Goal: Task Accomplishment & Management: Manage account settings

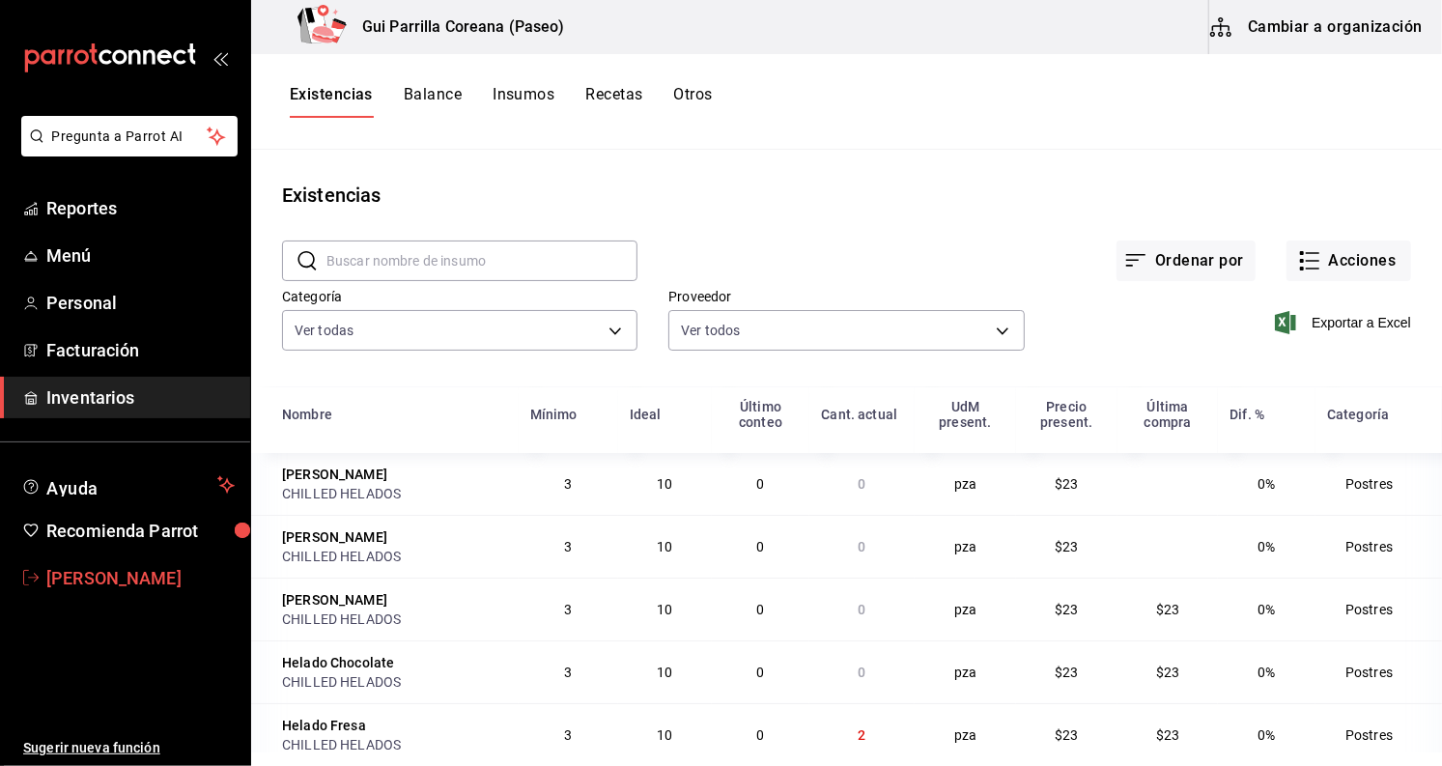
click at [77, 572] on span "[PERSON_NAME]" at bounding box center [140, 578] width 188 height 26
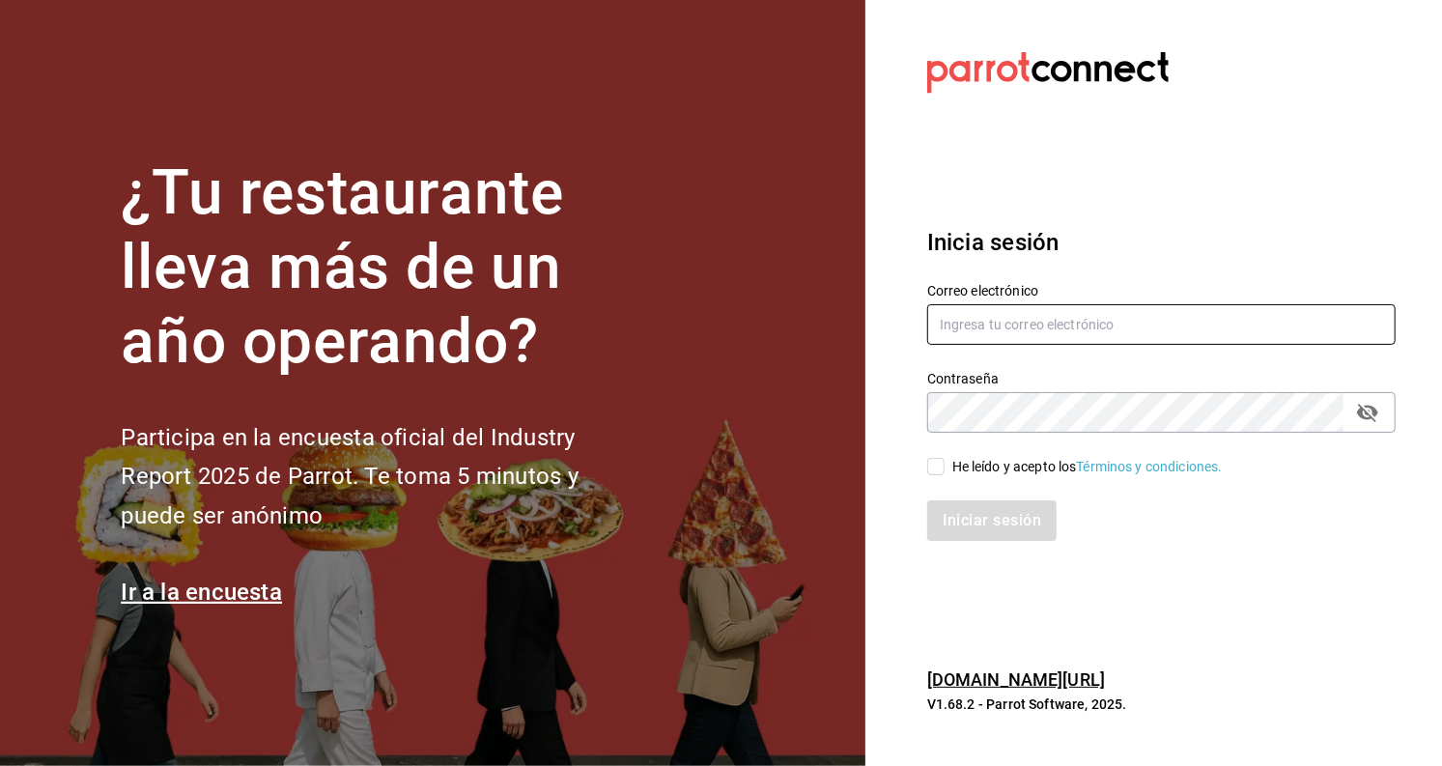
click at [1115, 331] on input "text" at bounding box center [1161, 324] width 468 height 41
type input "ariadnaortuno@gmail.com"
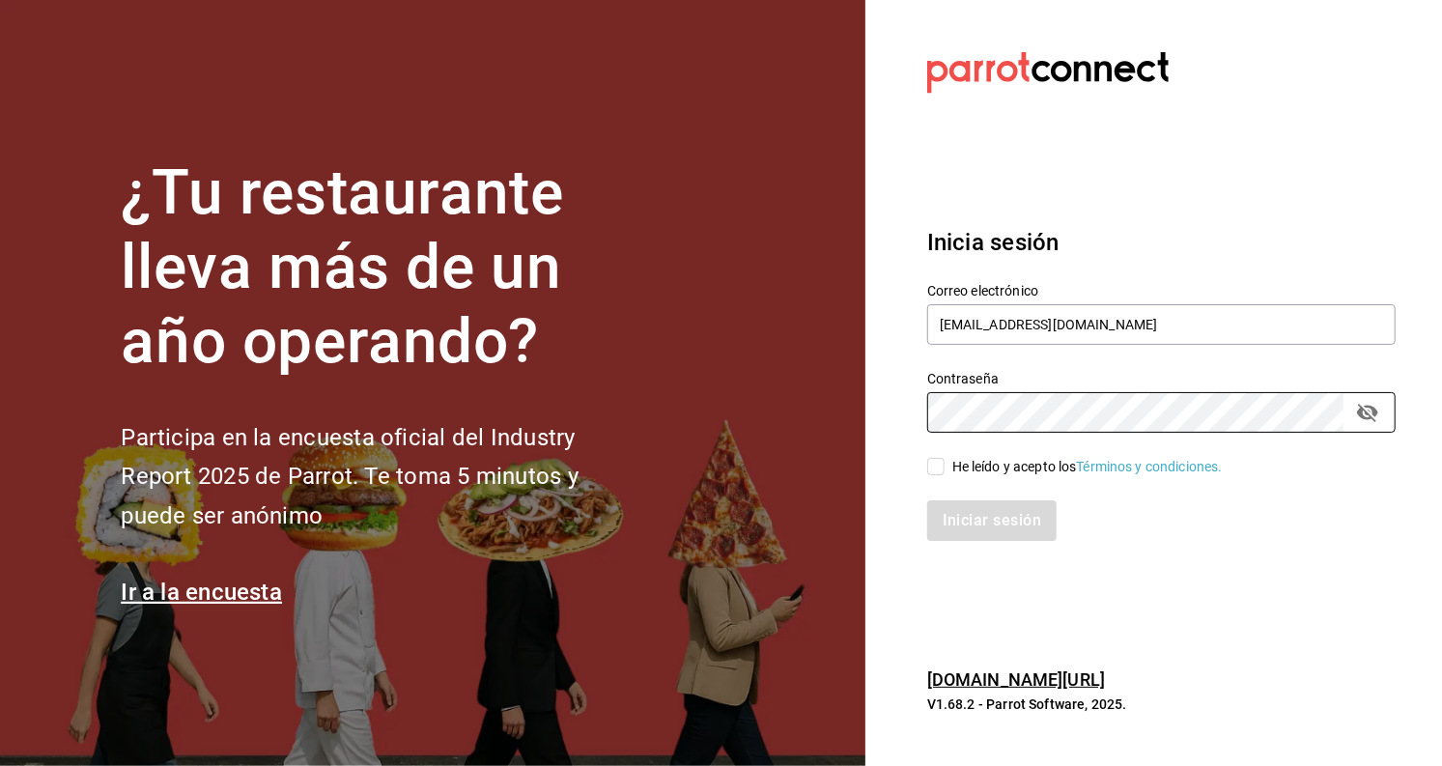
click at [932, 468] on input "He leído y acepto los Términos y condiciones." at bounding box center [935, 466] width 17 height 17
checkbox input "true"
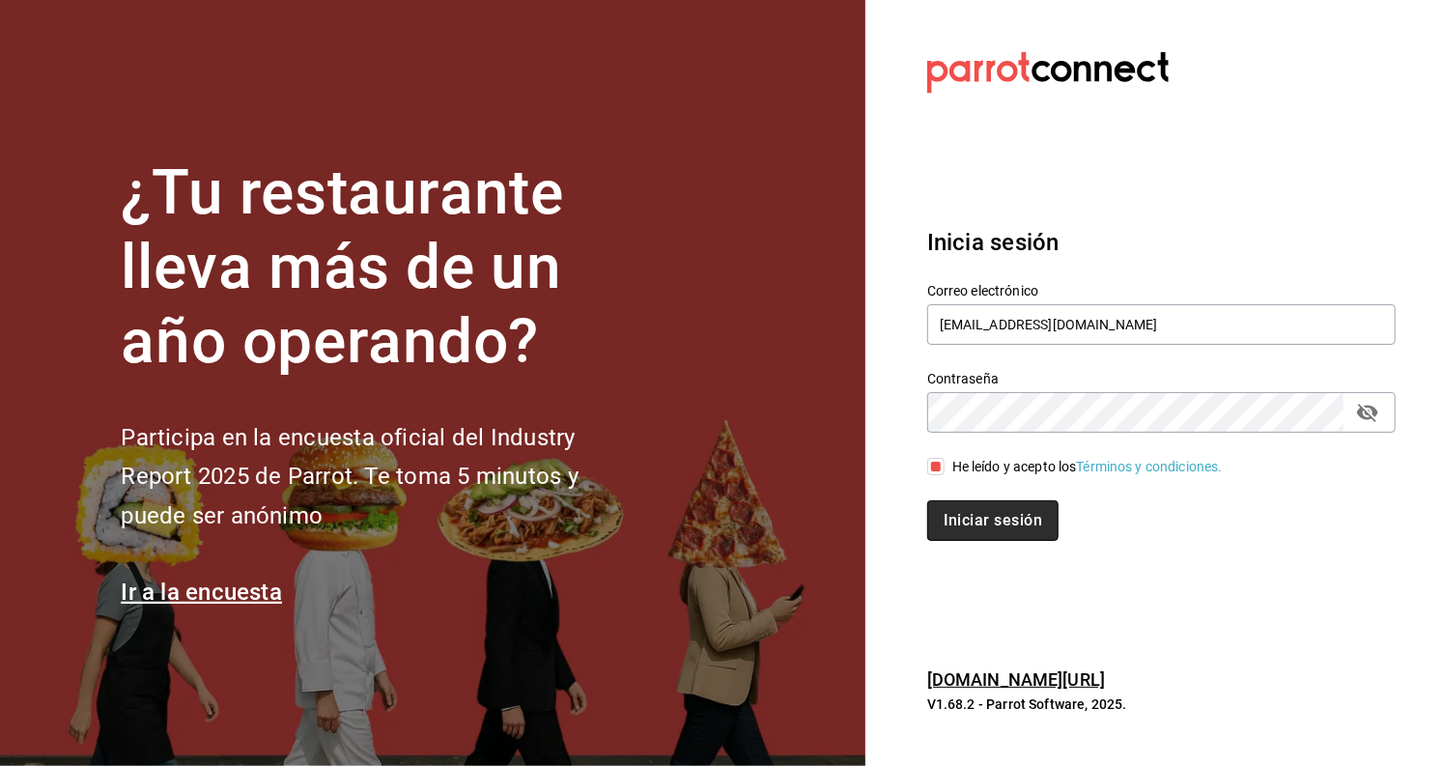
click at [957, 512] on button "Iniciar sesión" at bounding box center [992, 520] width 131 height 41
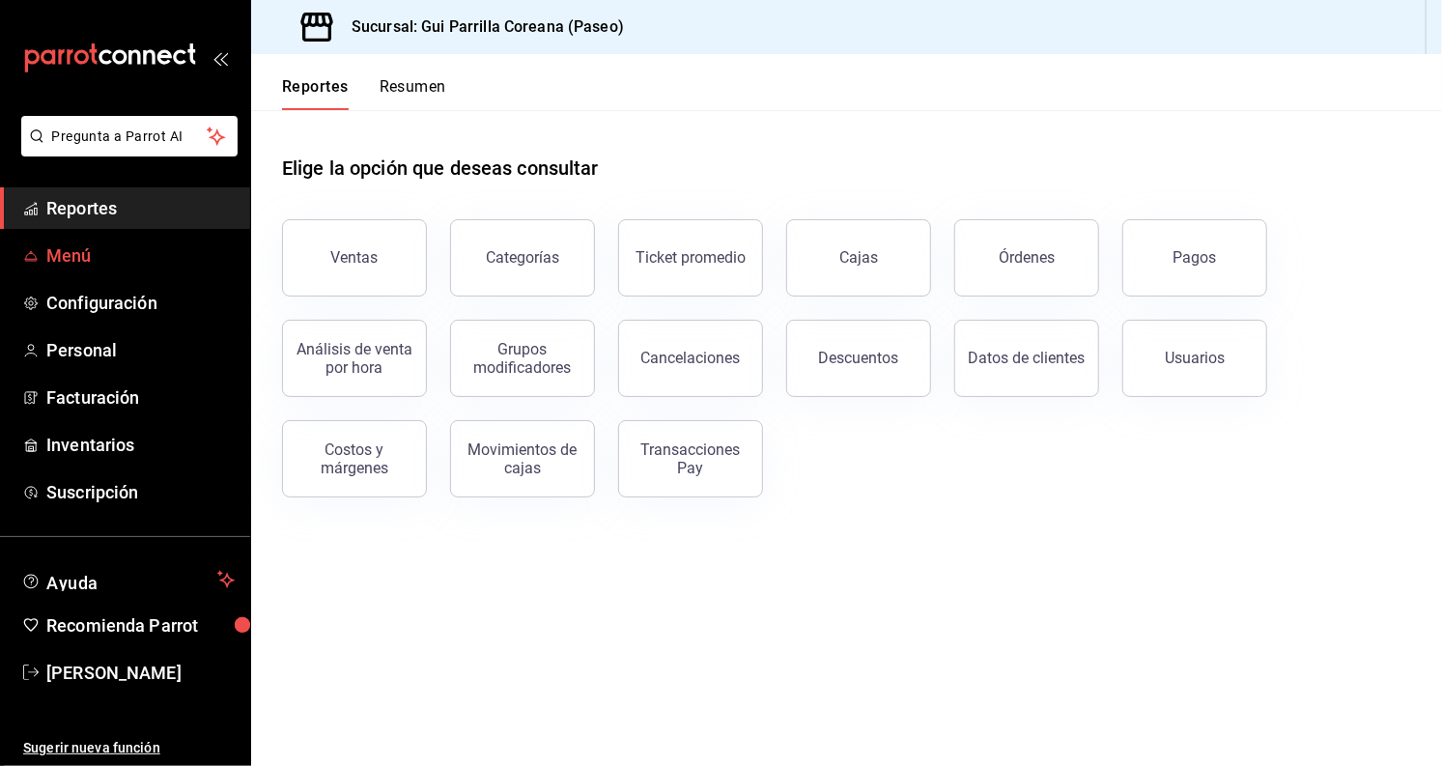
click at [49, 252] on span "Menú" at bounding box center [140, 255] width 188 height 26
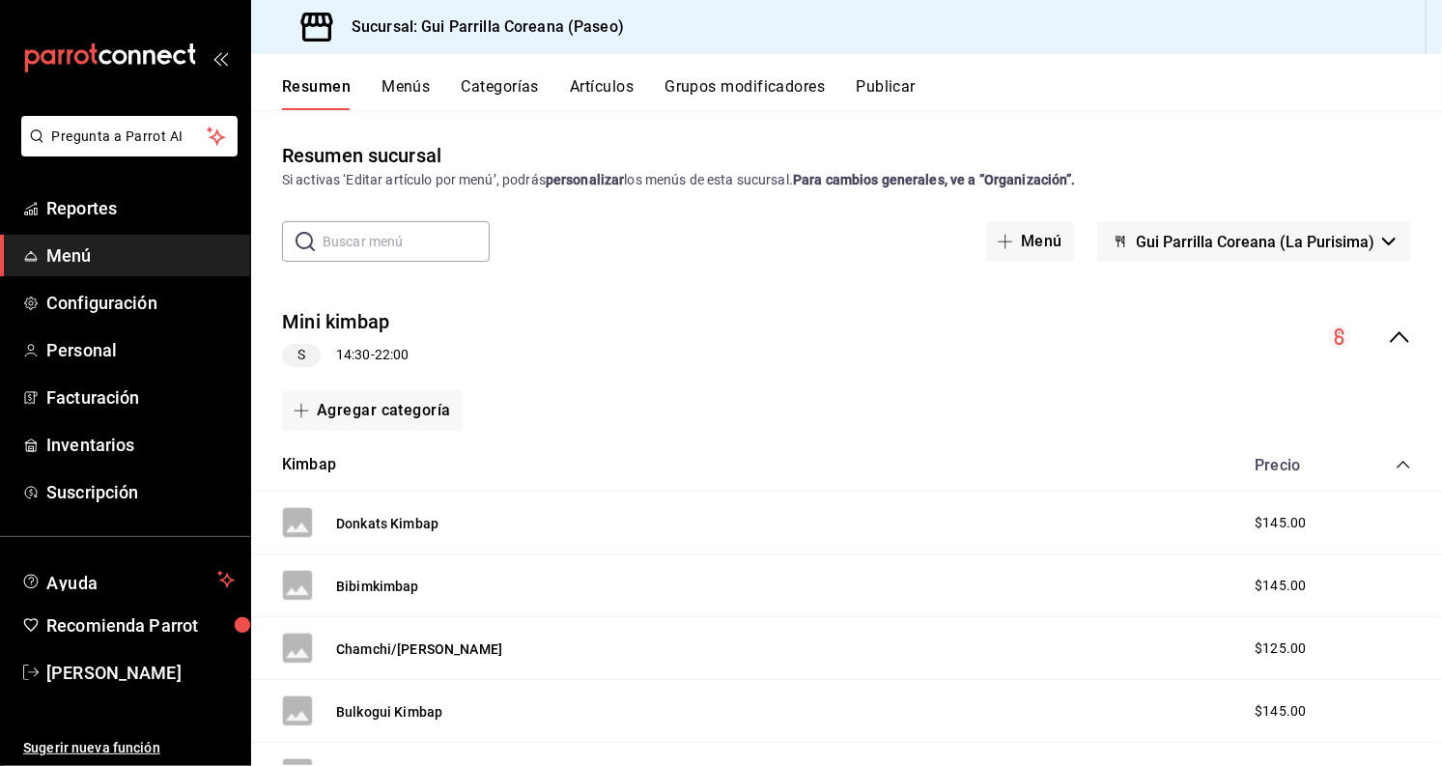
click at [502, 84] on button "Categorías" at bounding box center [501, 93] width 78 height 33
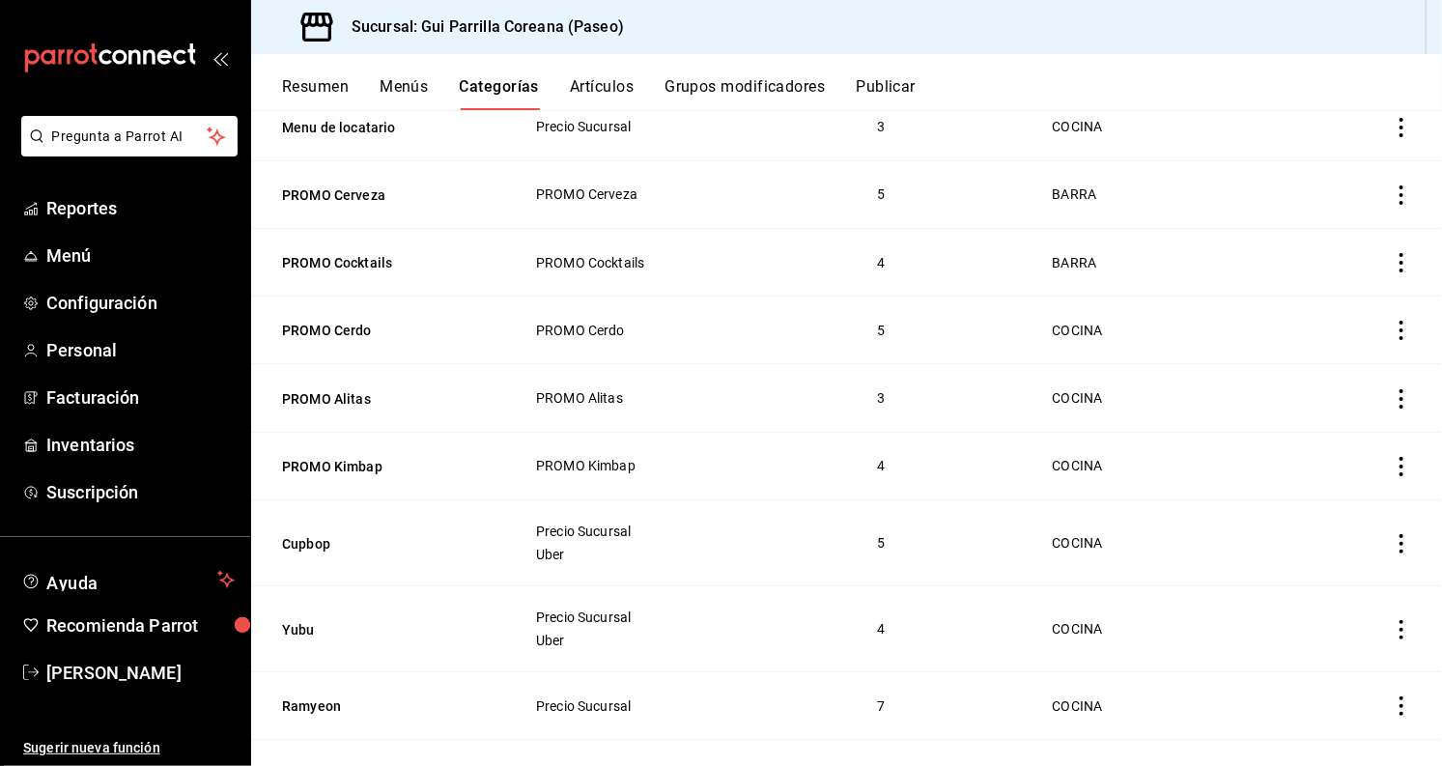
scroll to position [211, 0]
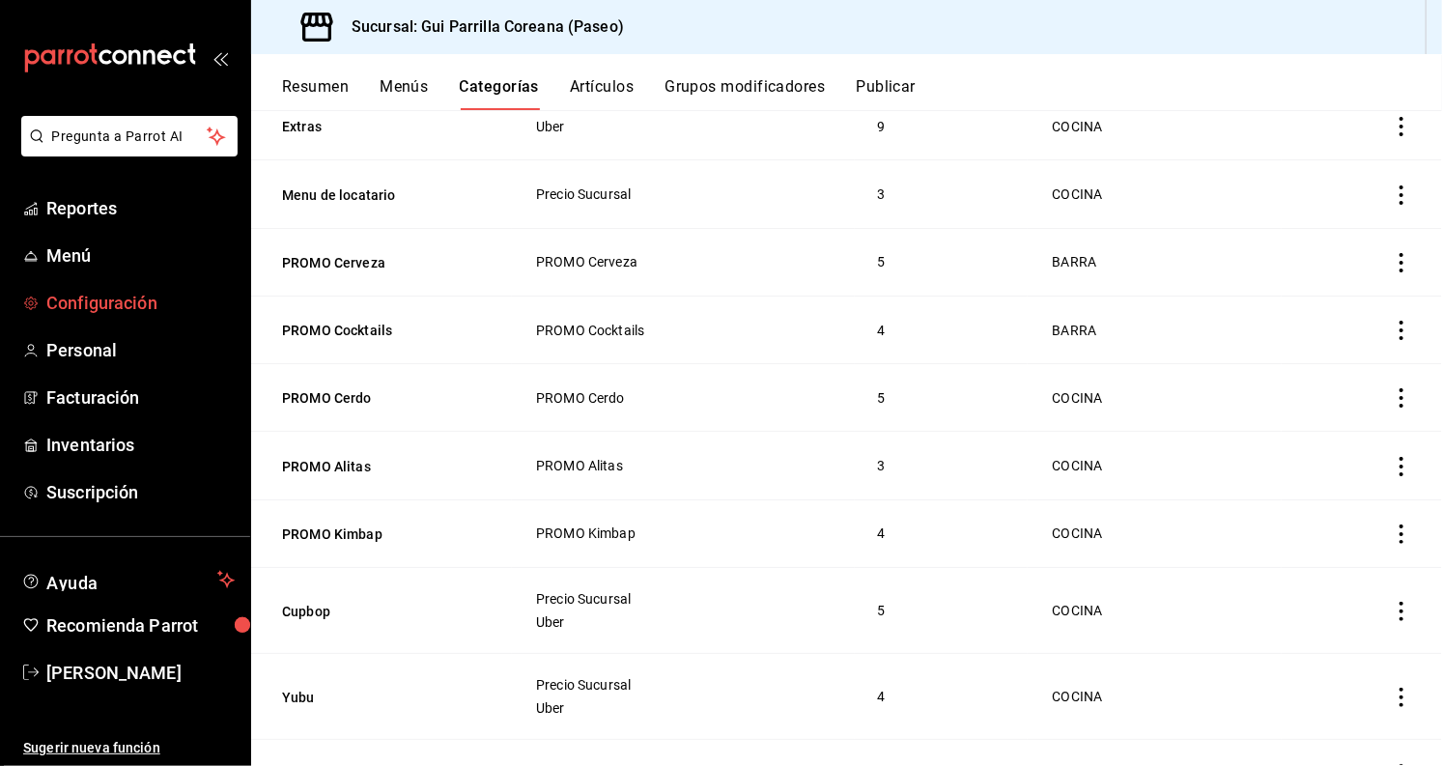
click at [138, 305] on span "Configuración" at bounding box center [140, 303] width 188 height 26
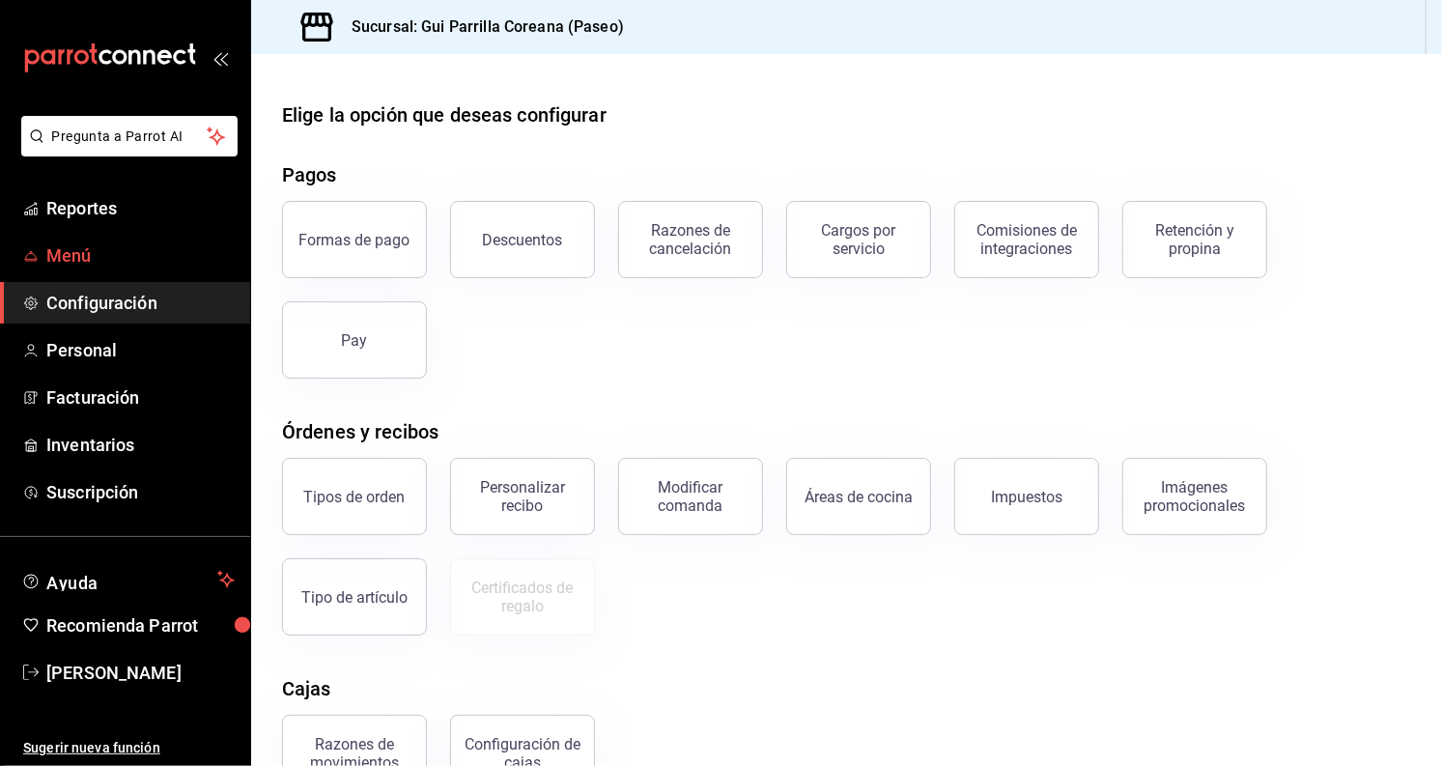
click at [62, 251] on span "Menú" at bounding box center [140, 255] width 188 height 26
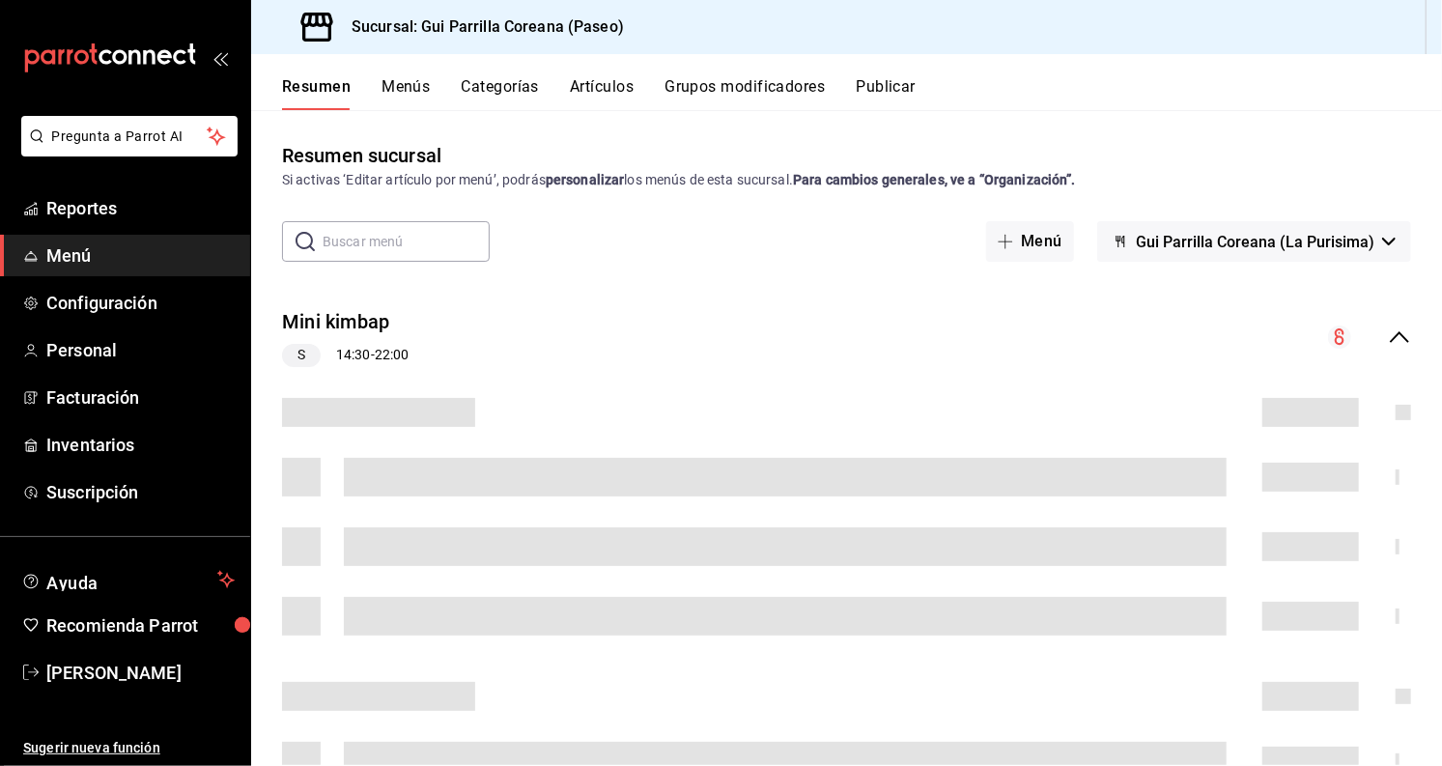
click at [592, 79] on button "Artículos" at bounding box center [602, 93] width 64 height 33
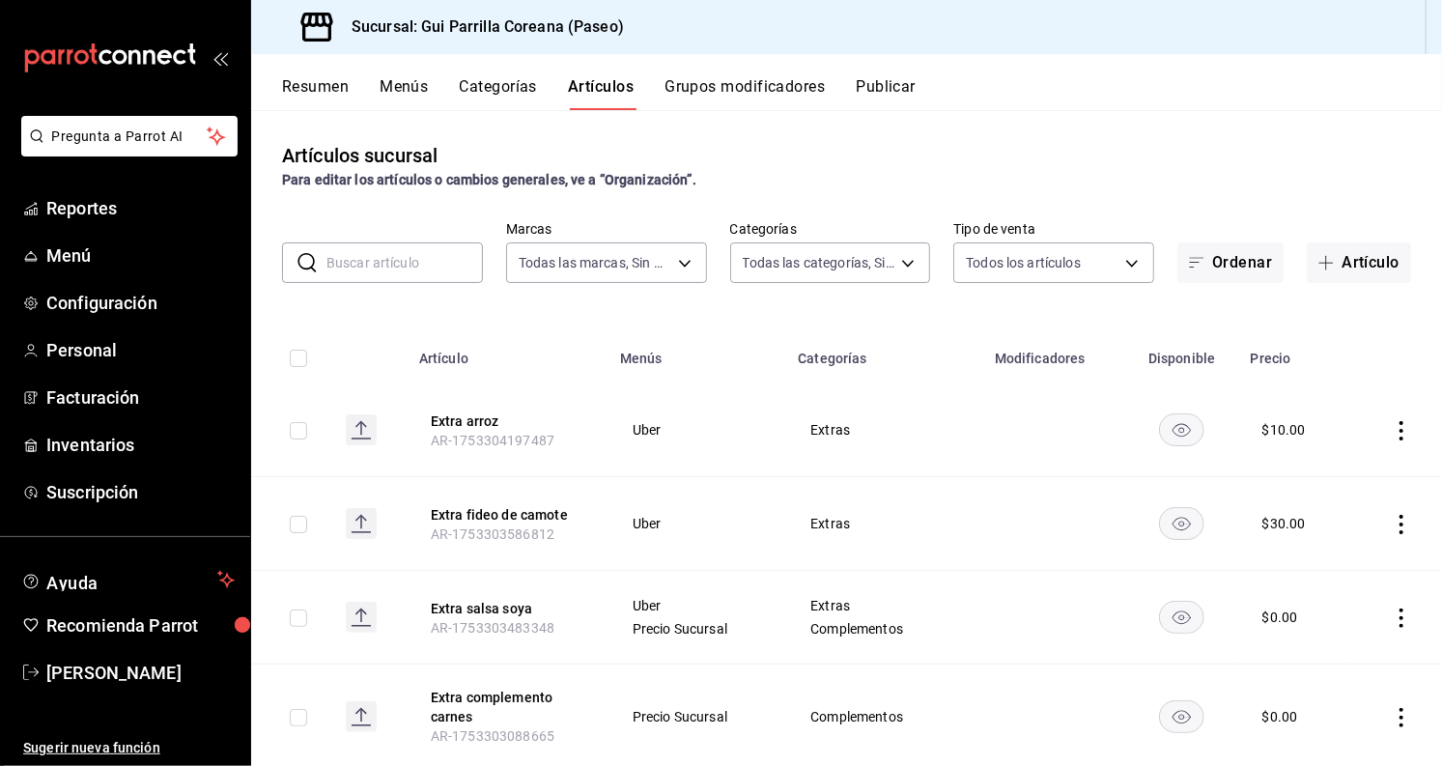
type input "57328a1c-b8b2-4db2-b708-274d9afec897"
type input "ab2add06-cee0-4696-9d55-705e04e378fc,afaf318b-632d-4434-b5f7-09a53853cf21,da2f4…"
click at [799, 267] on body "Pregunta a Parrot AI Reportes Menú Configuración Personal Facturación Inventari…" at bounding box center [721, 383] width 1442 height 766
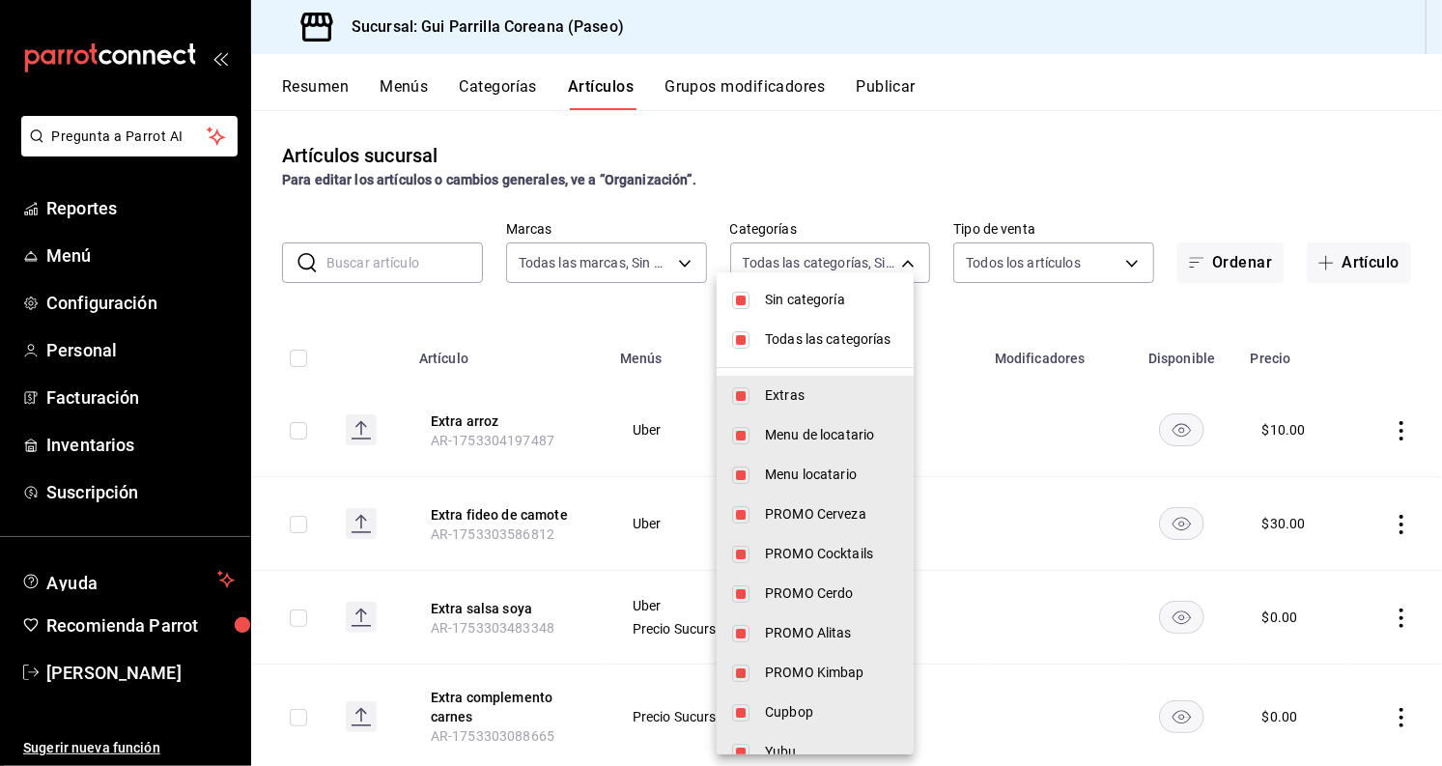
click at [733, 300] on input "checkbox" at bounding box center [740, 300] width 17 height 17
checkbox input "false"
drag, startPoint x: 741, startPoint y: 342, endPoint x: 761, endPoint y: 405, distance: 66.0
click at [741, 344] on input "checkbox" at bounding box center [740, 339] width 17 height 17
checkbox input "false"
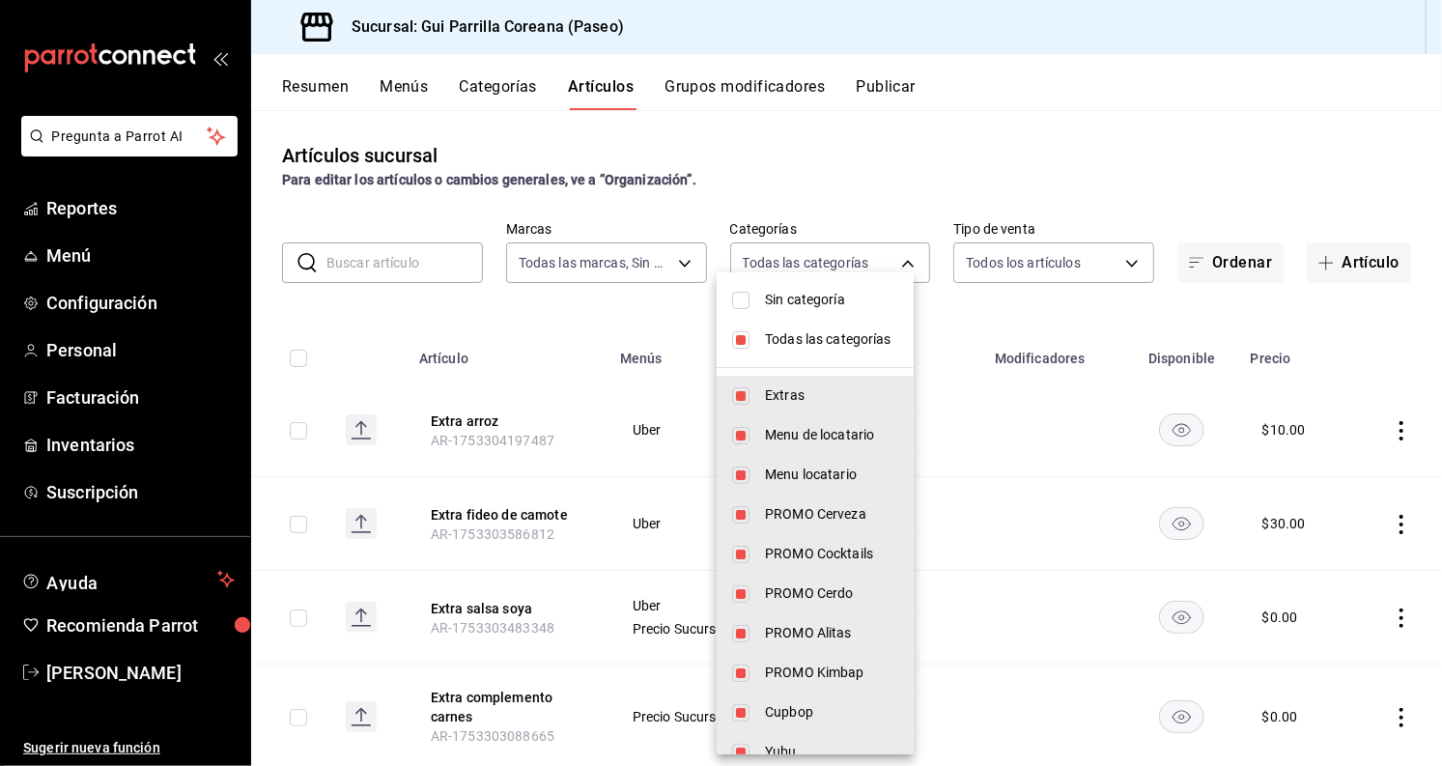
checkbox input "false"
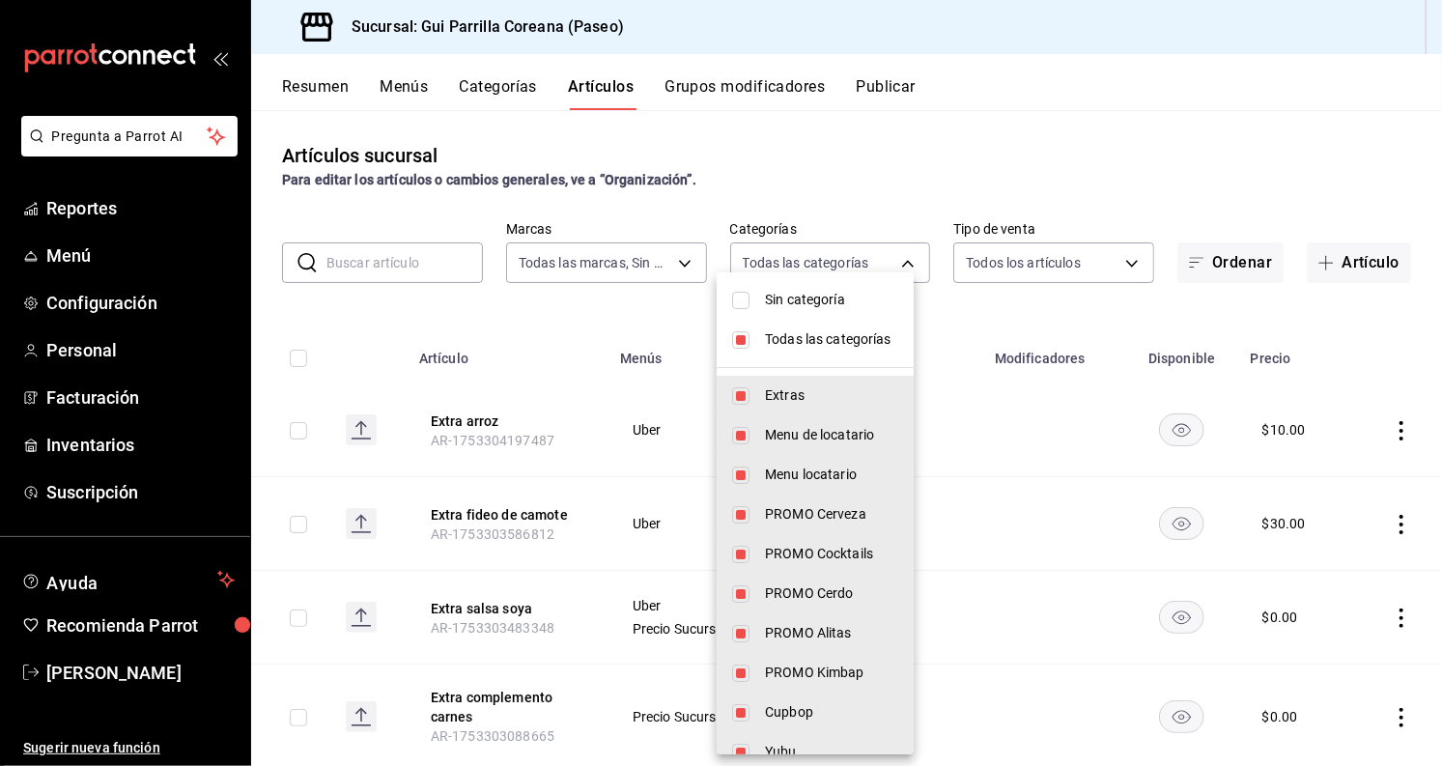
checkbox input "false"
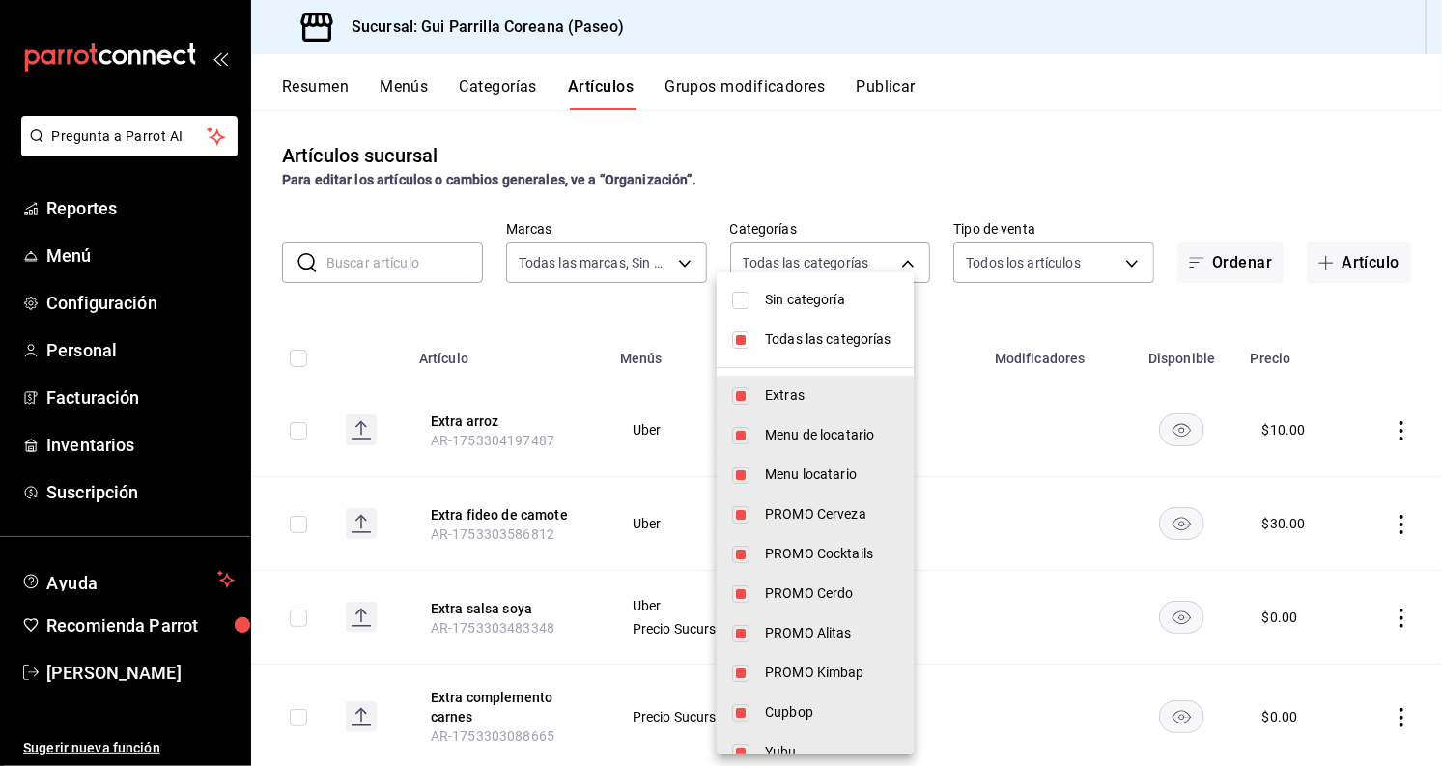
checkbox input "false"
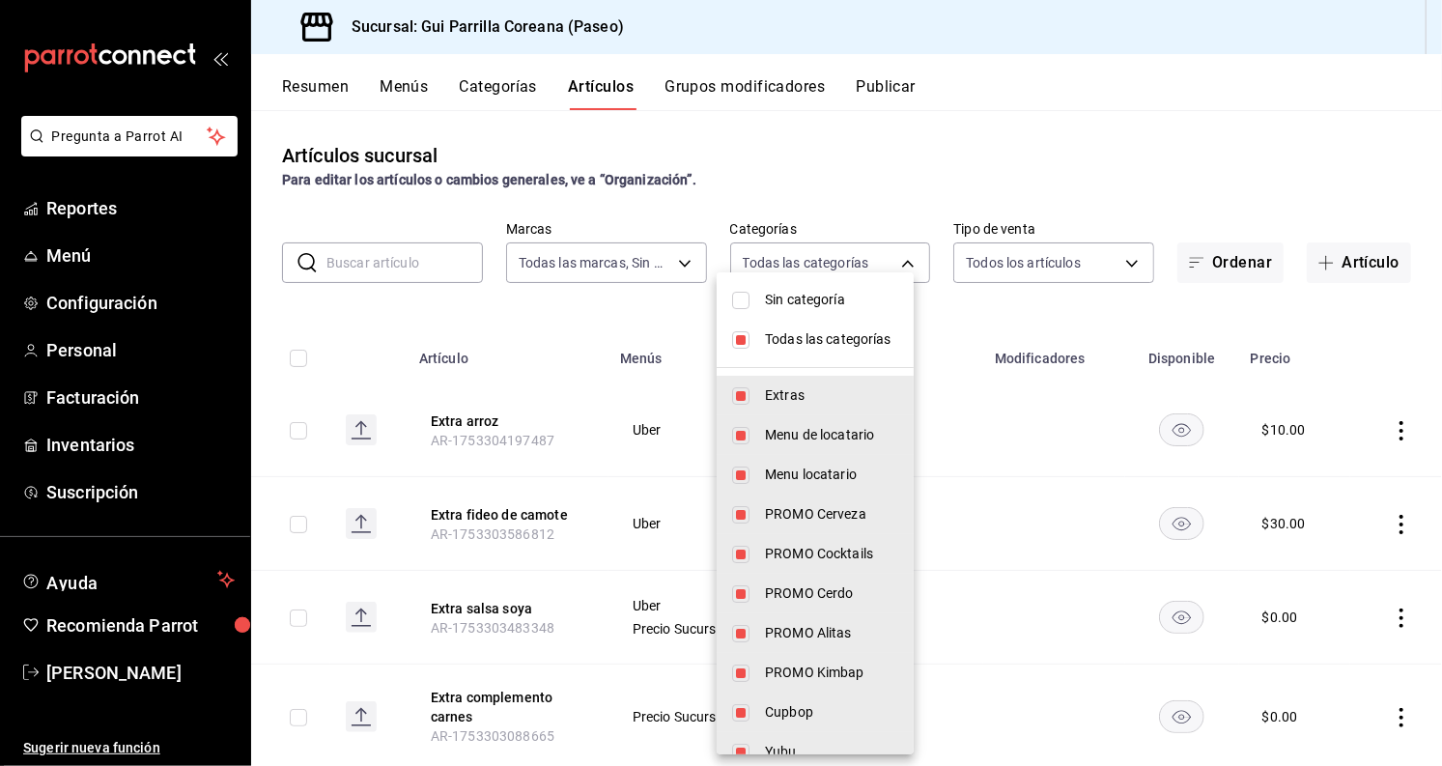
checkbox input "false"
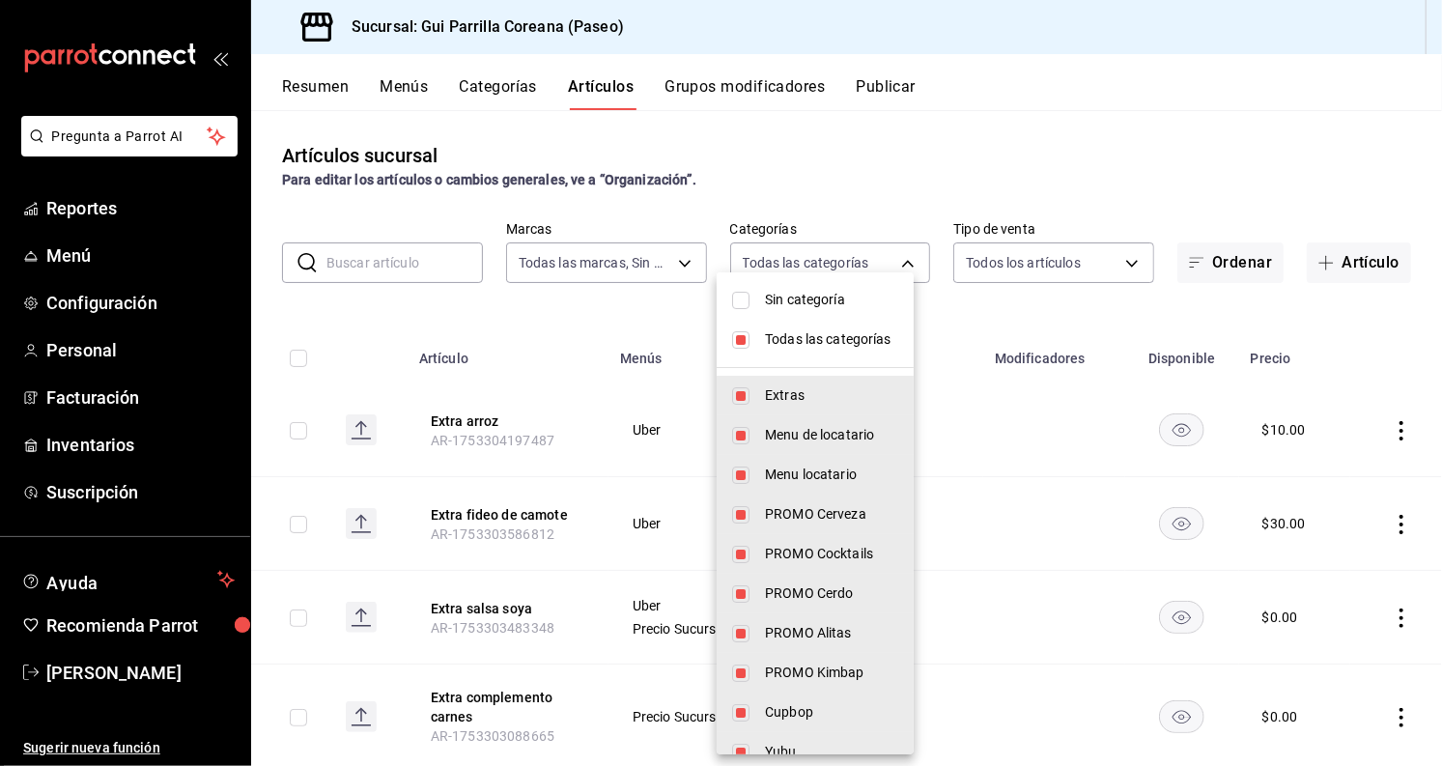
checkbox input "false"
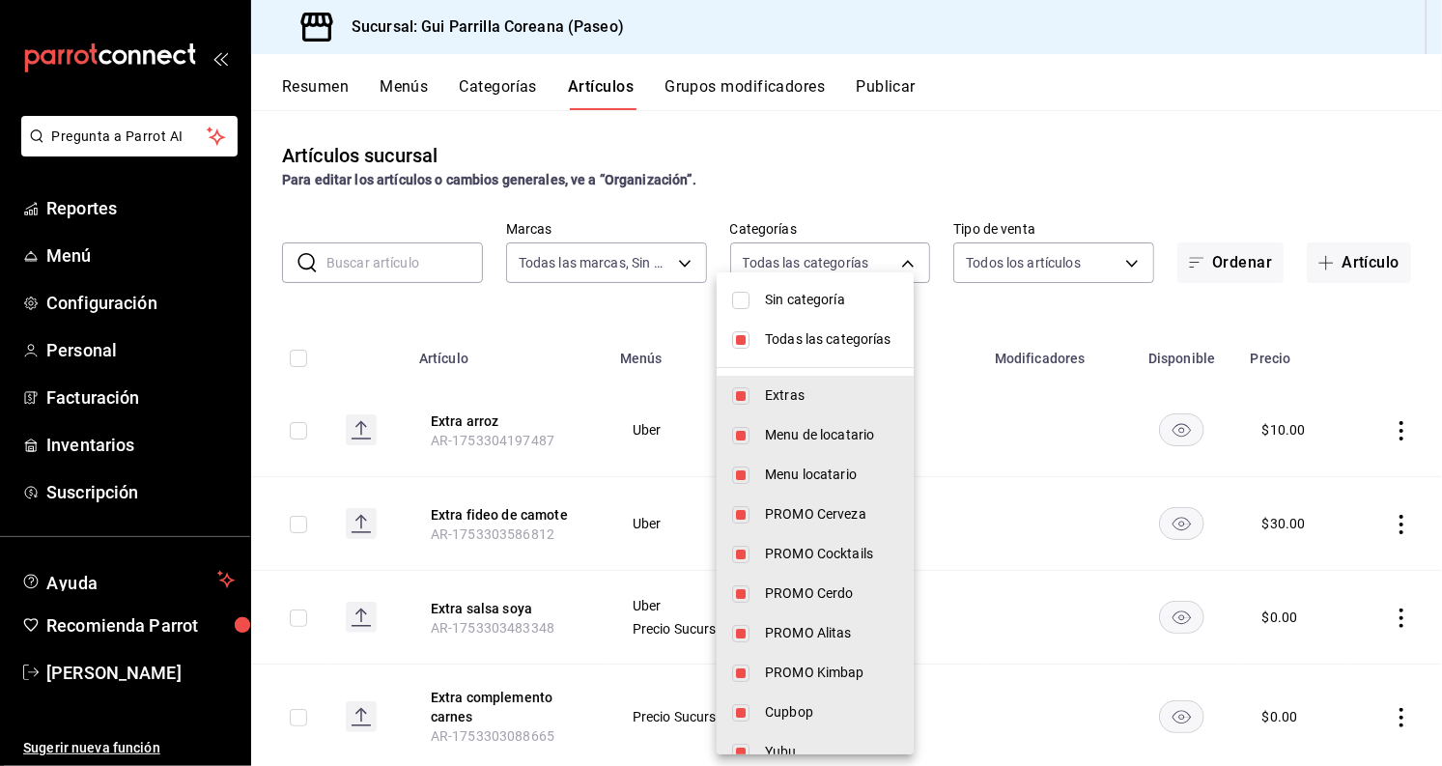
checkbox input "false"
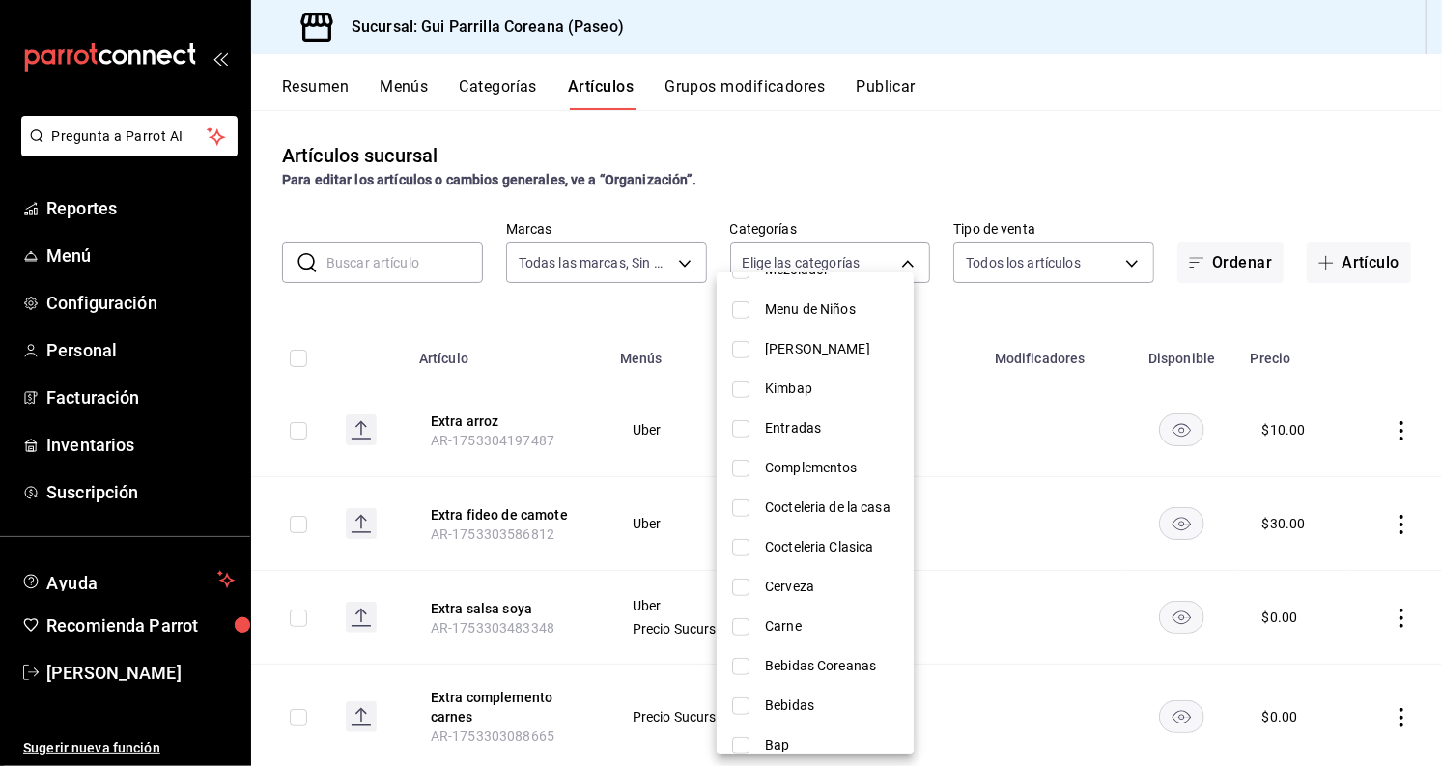
scroll to position [698, 0]
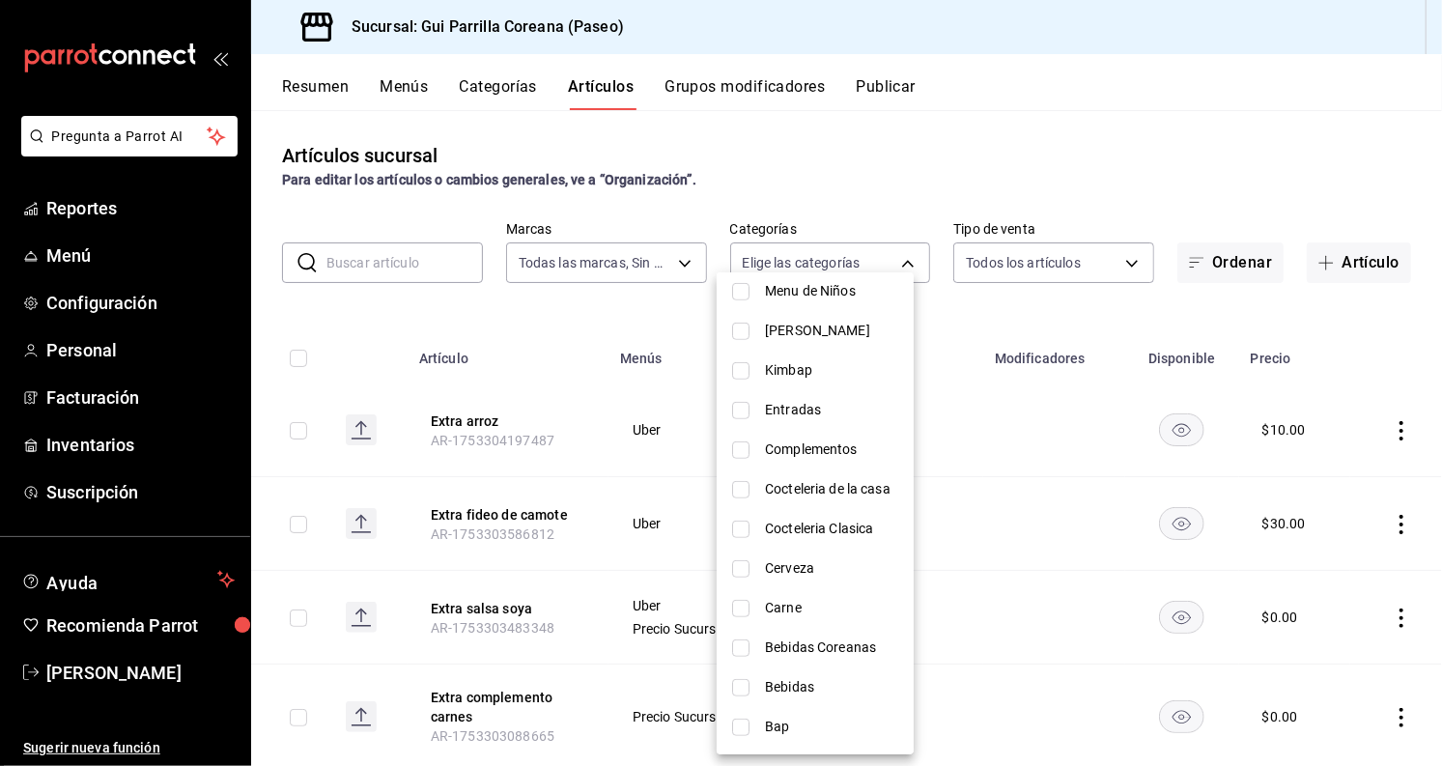
click at [743, 727] on input "checkbox" at bounding box center [740, 726] width 17 height 17
checkbox input "true"
type input "455b7b8f-304e-4463-b82e-7decf925bba4"
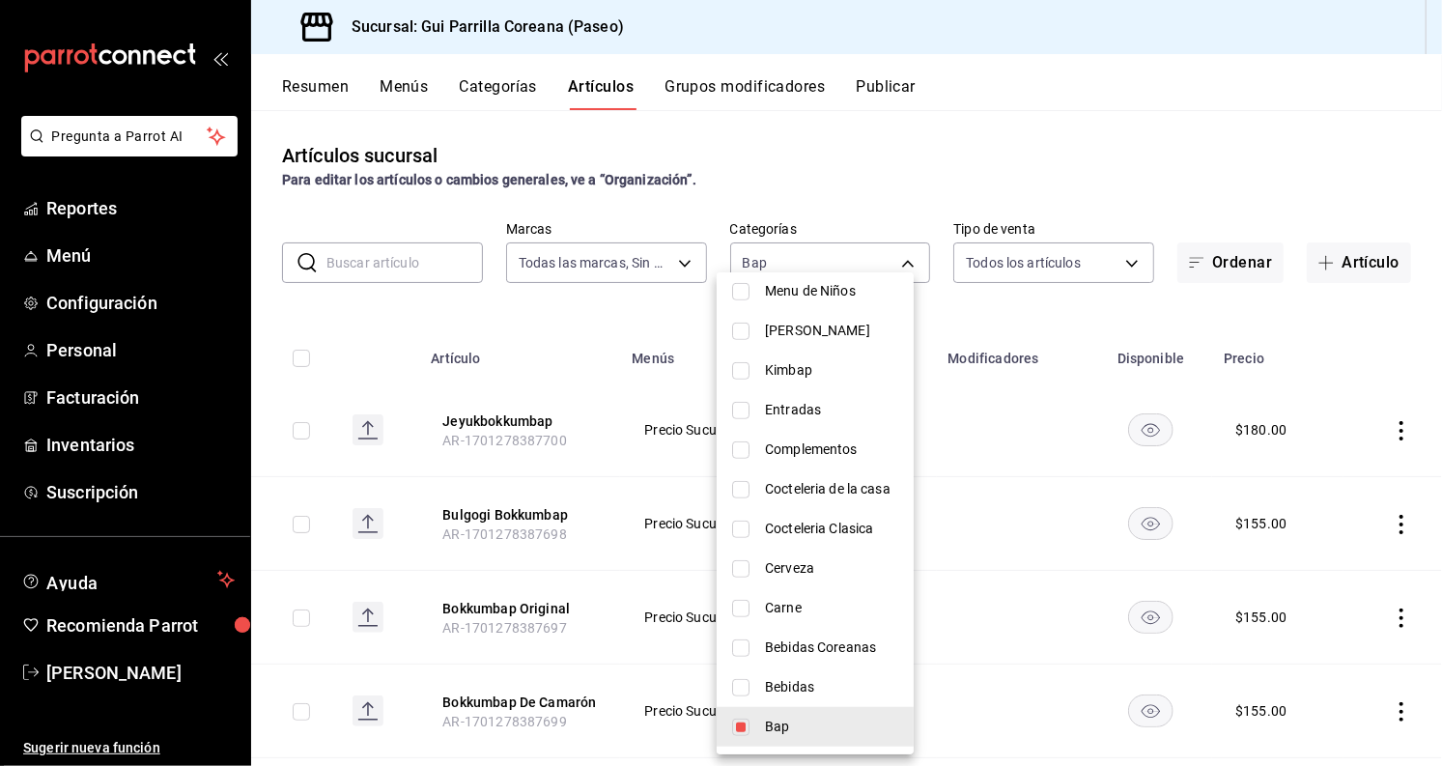
click at [614, 309] on div at bounding box center [721, 383] width 1442 height 766
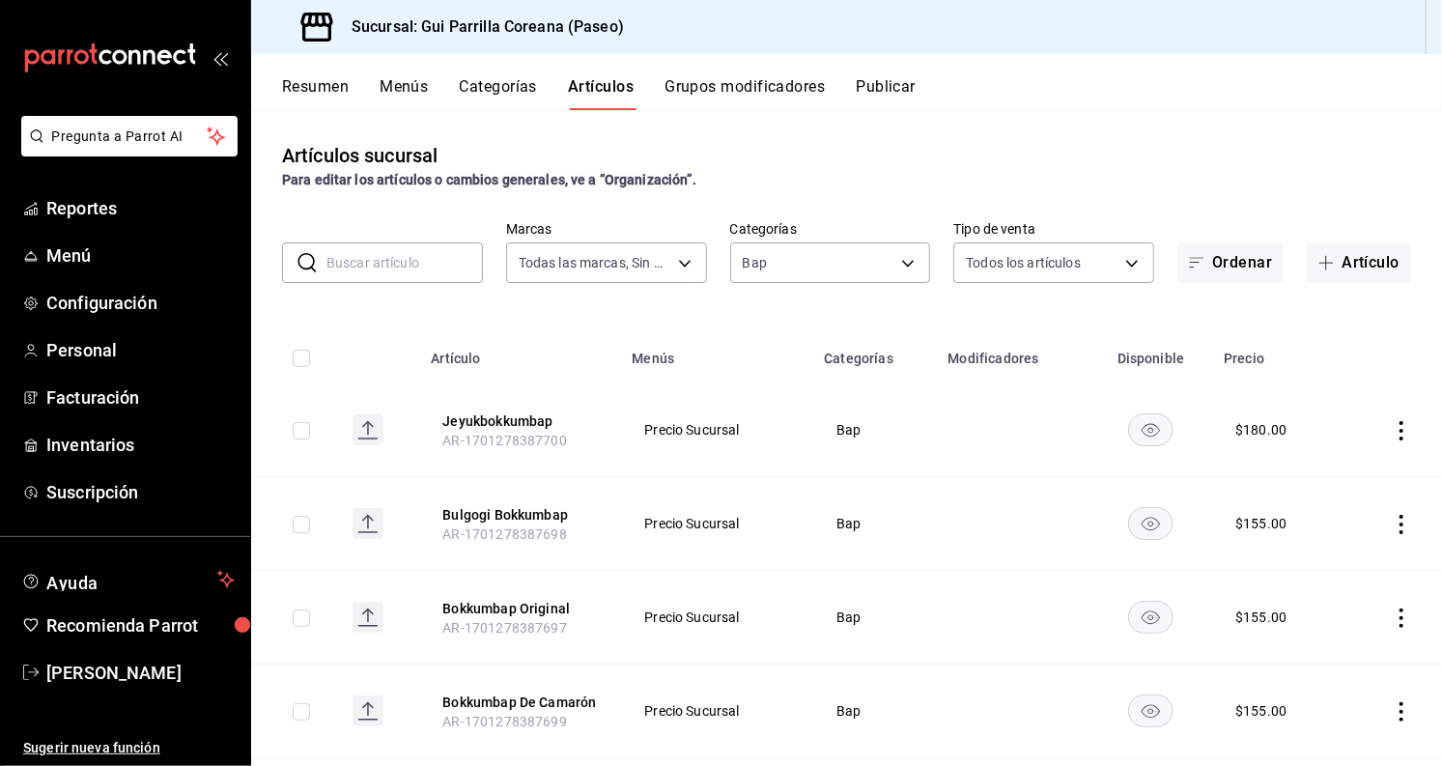
click at [1392, 615] on icon "actions" at bounding box center [1401, 617] width 19 height 19
click at [1322, 641] on span "Editar" at bounding box center [1327, 636] width 50 height 20
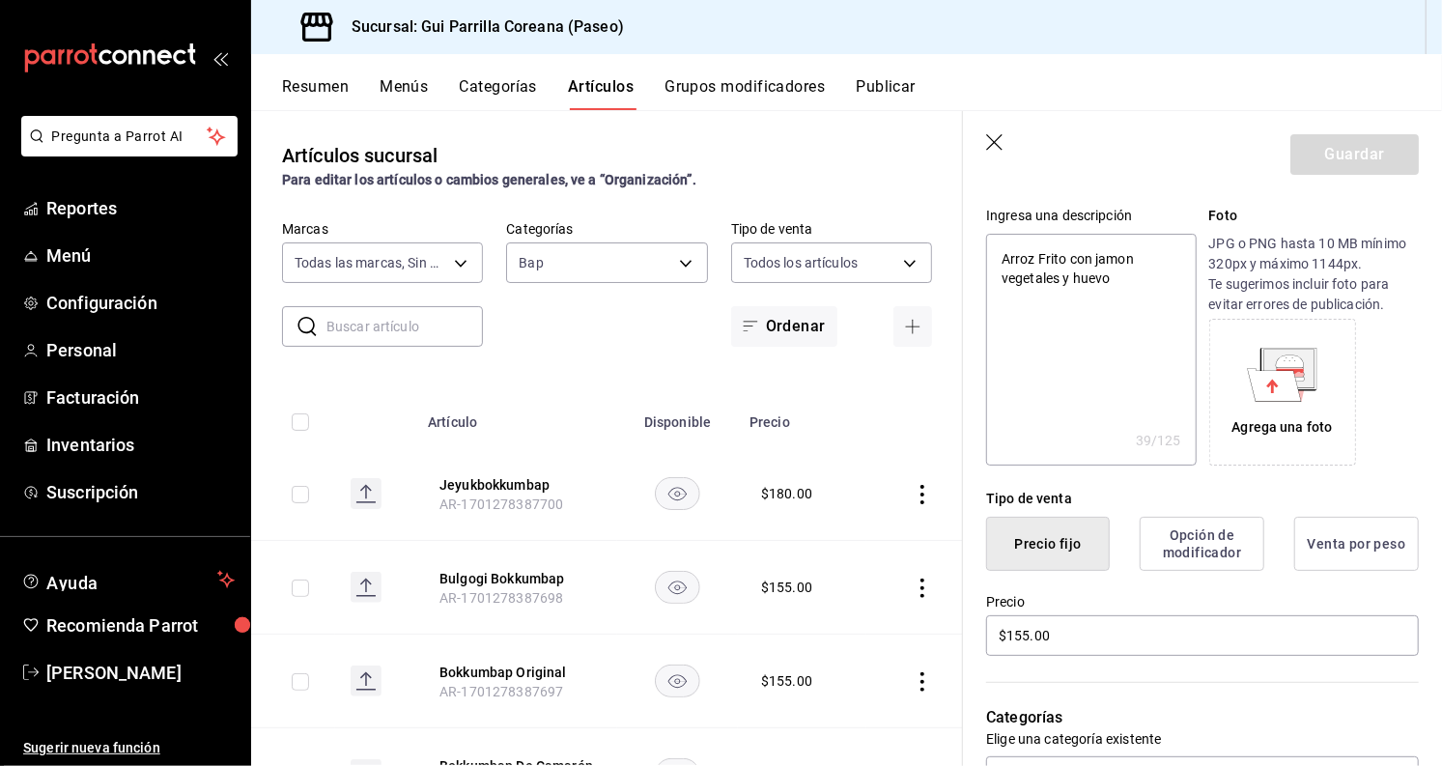
scroll to position [214, 0]
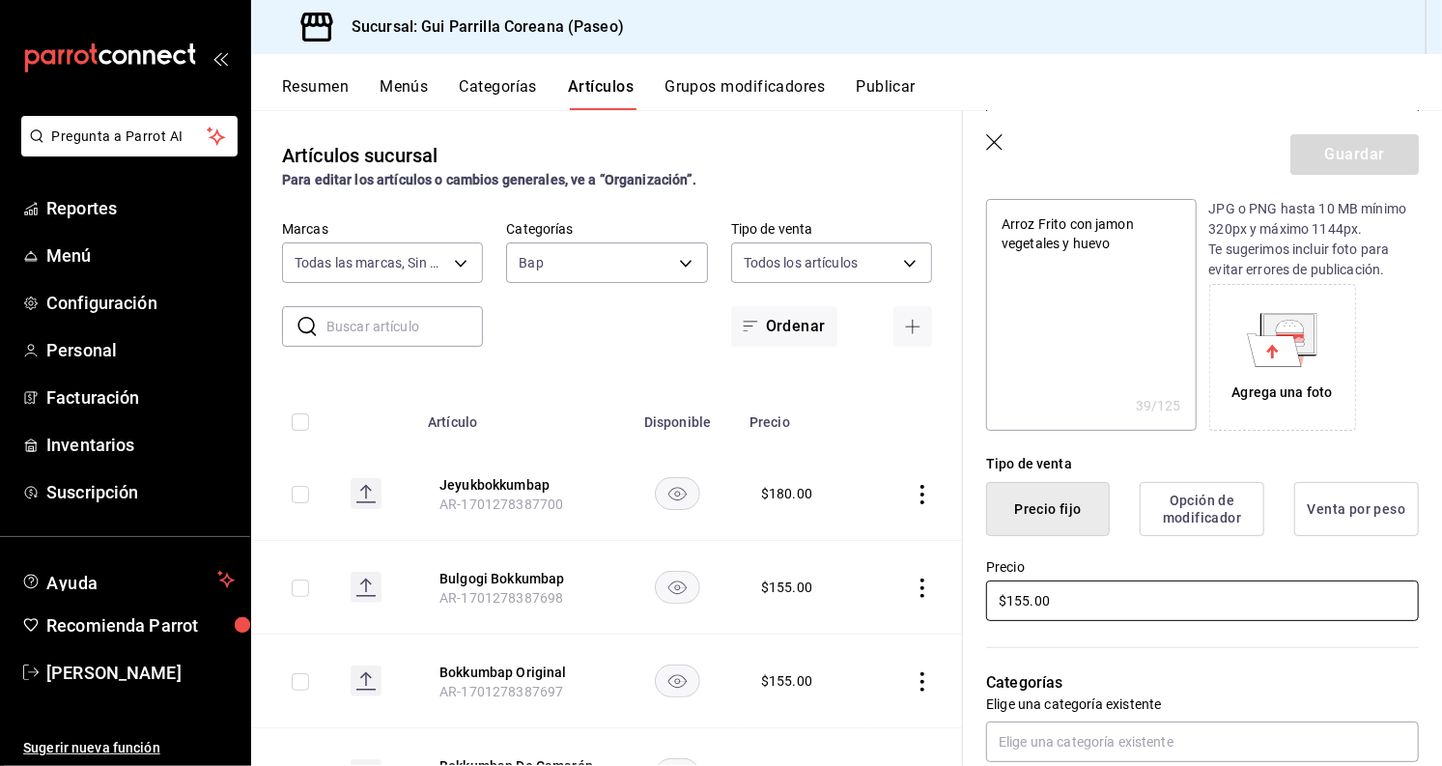
click at [1020, 603] on input "$155.00" at bounding box center [1202, 600] width 433 height 41
type textarea "x"
type input "$15.00"
type textarea "x"
type input "$135.00"
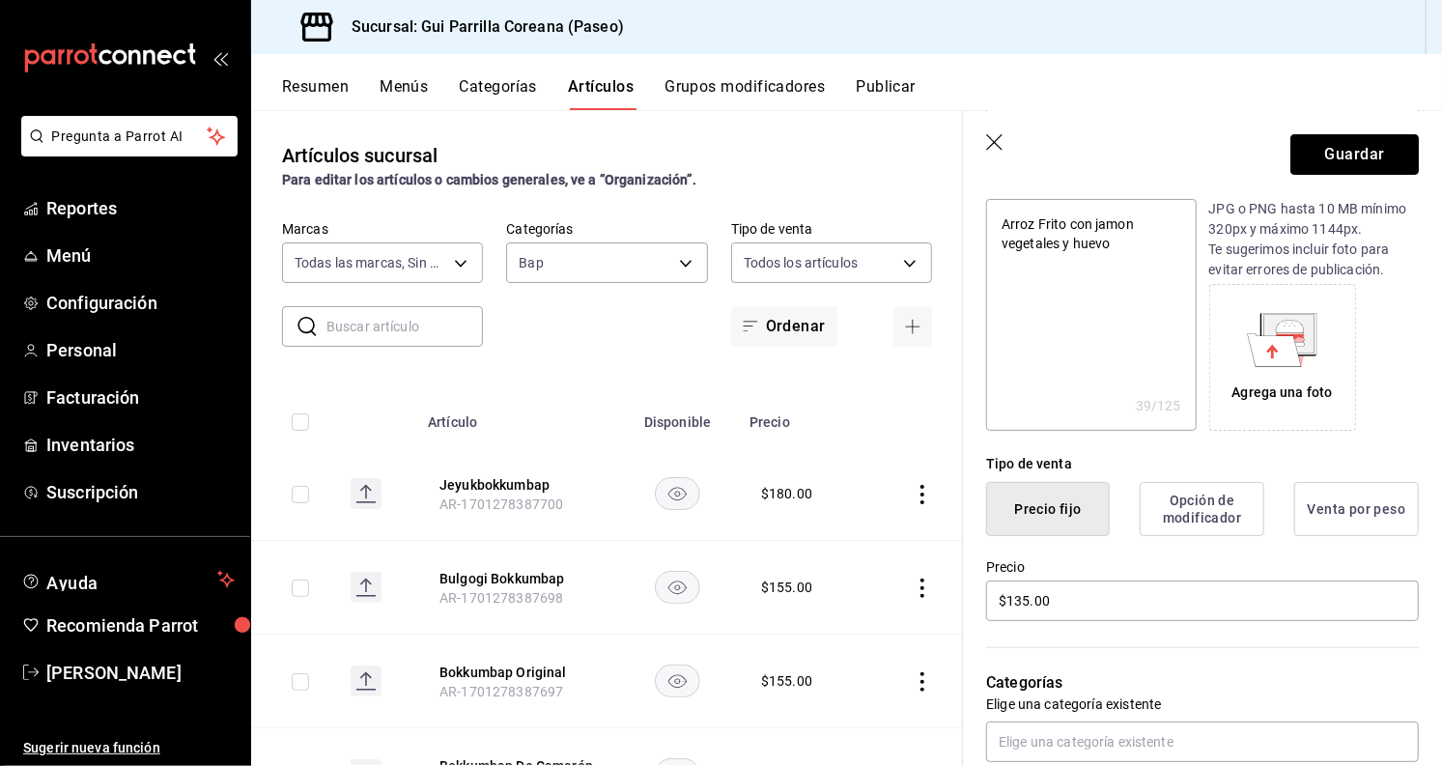
click at [1333, 160] on button "Guardar" at bounding box center [1354, 154] width 128 height 41
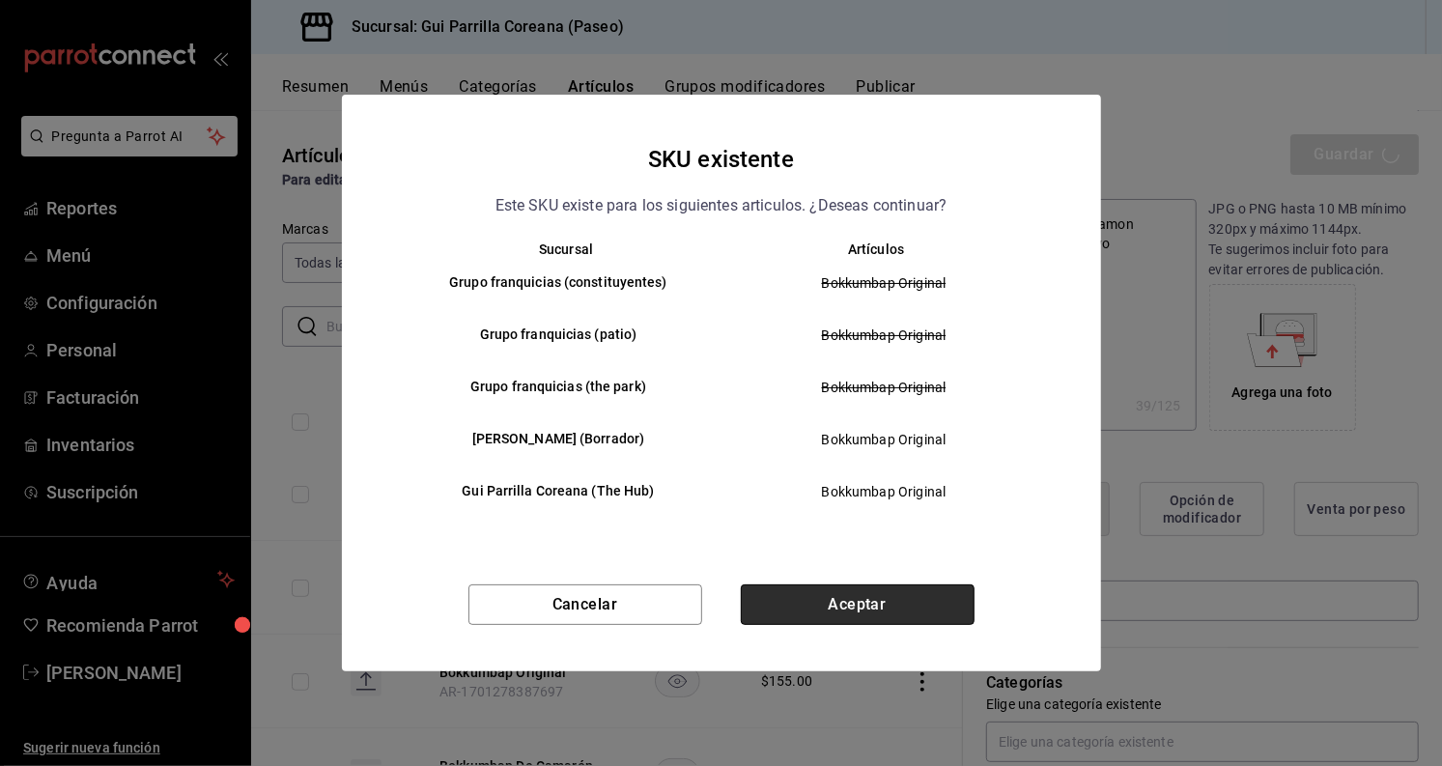
click at [811, 606] on button "Aceptar" at bounding box center [858, 604] width 234 height 41
type textarea "x"
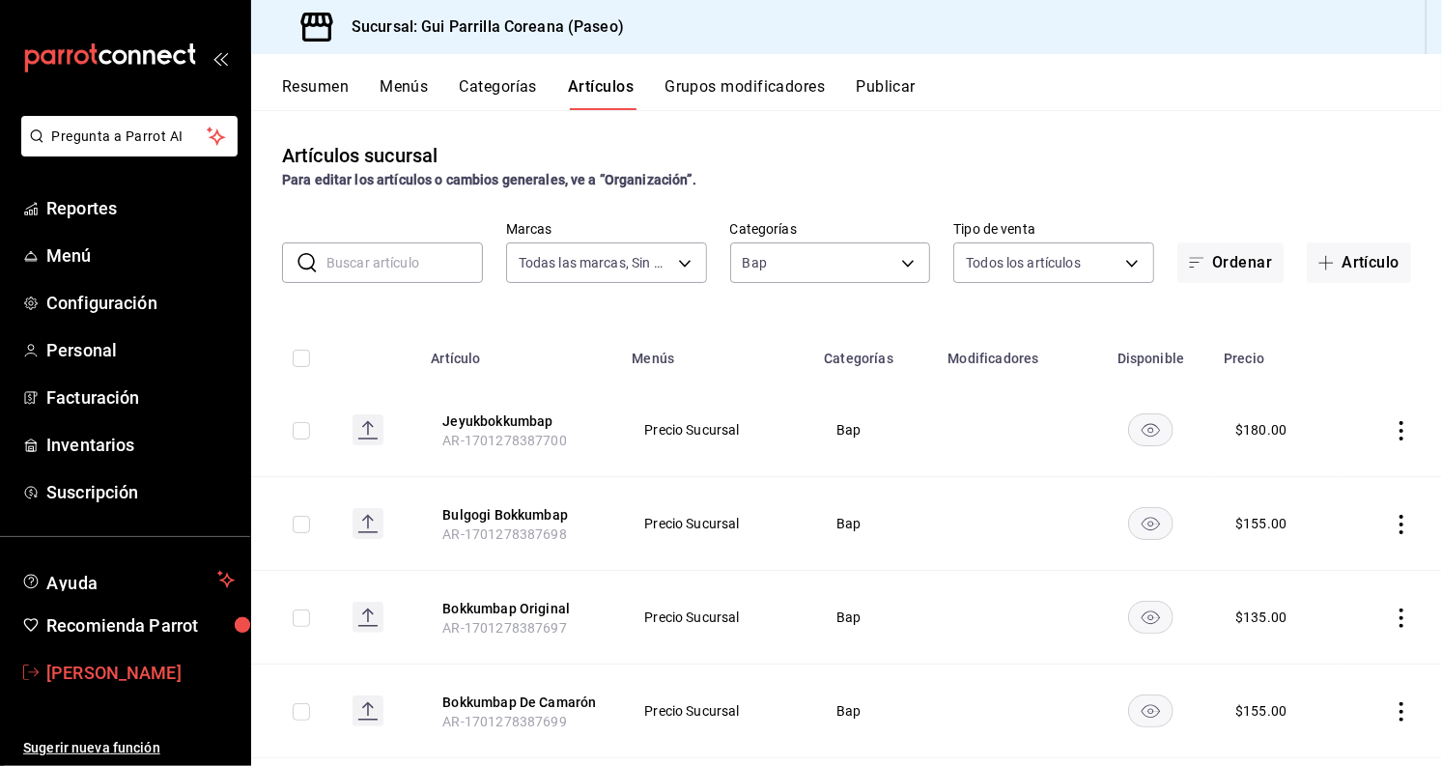
click at [93, 675] on span "[PERSON_NAME]" at bounding box center [140, 673] width 188 height 26
